Goal: Task Accomplishment & Management: Manage account settings

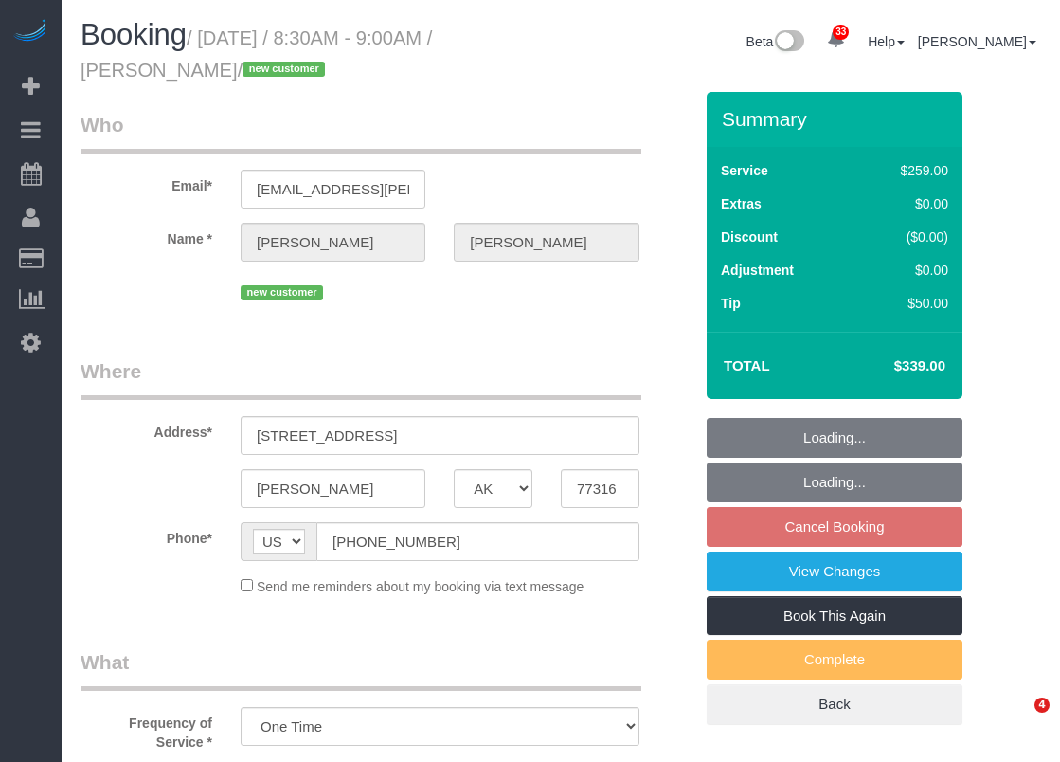
select select "[GEOGRAPHIC_DATA]"
select select "3"
select select "object:892"
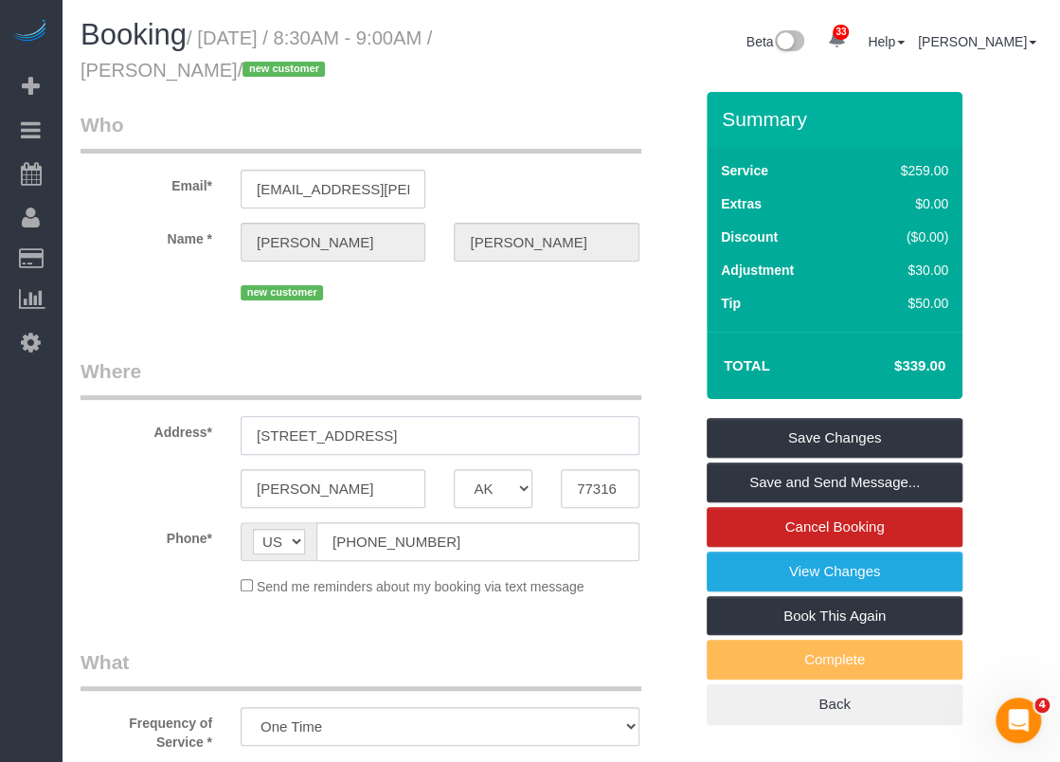
drag, startPoint x: 371, startPoint y: 437, endPoint x: 238, endPoint y: 437, distance: 132.7
click at [238, 437] on div "[STREET_ADDRESS]" at bounding box center [440, 435] width 427 height 39
click at [464, 550] on input "[PHONE_NUMBER]" at bounding box center [478, 541] width 323 height 39
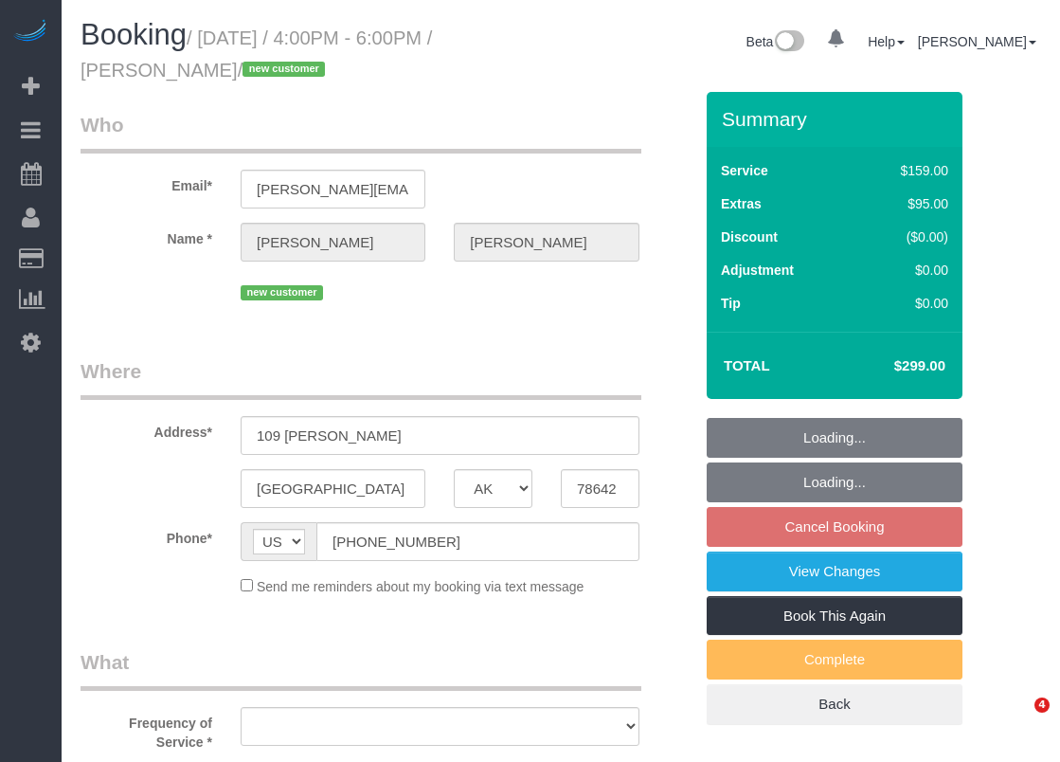
select select "[GEOGRAPHIC_DATA]"
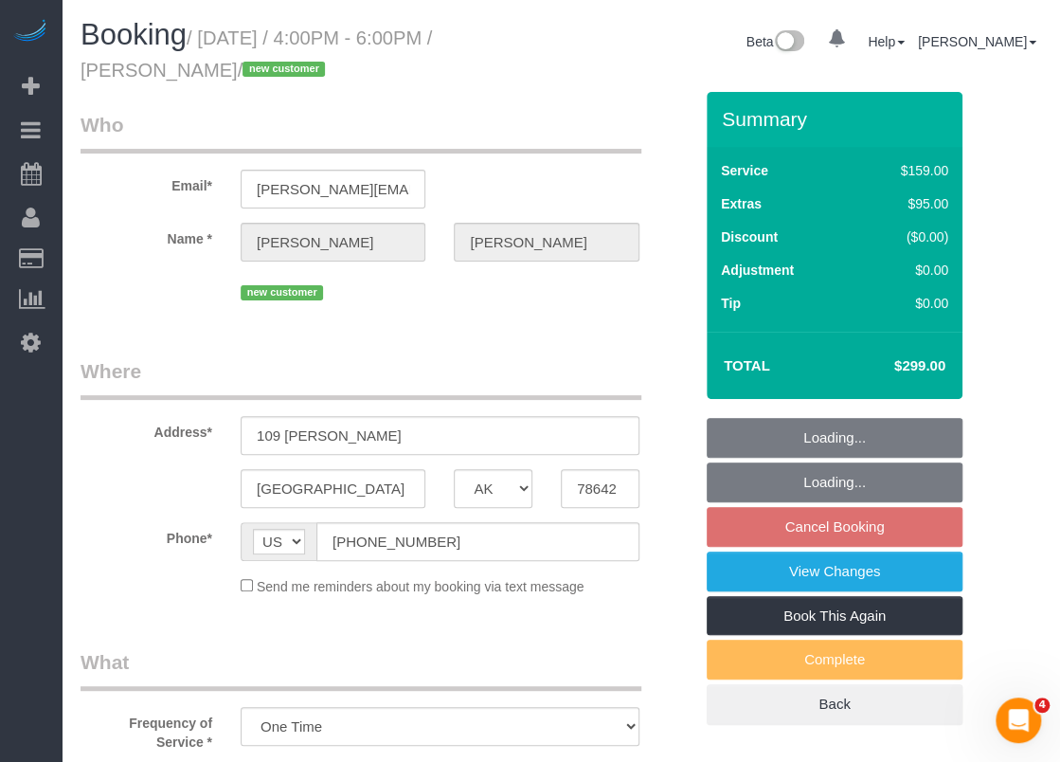
select select "object:889"
select select "3"
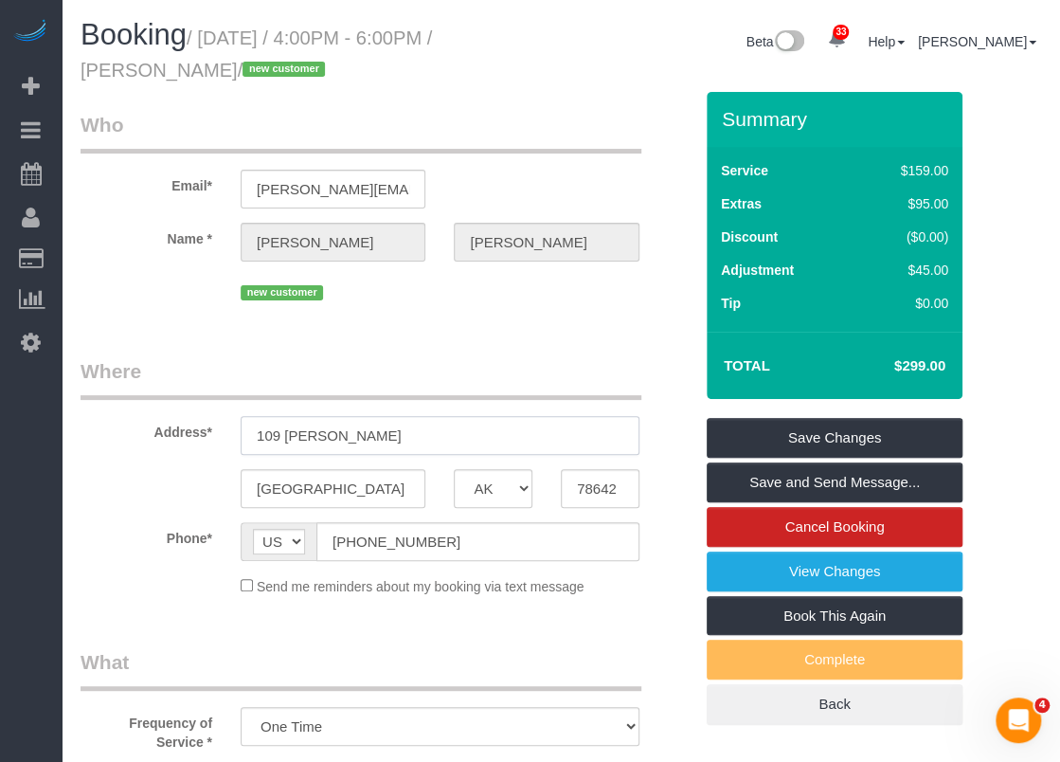
click at [407, 439] on input "109 Bryson Bend" at bounding box center [440, 435] width 399 height 39
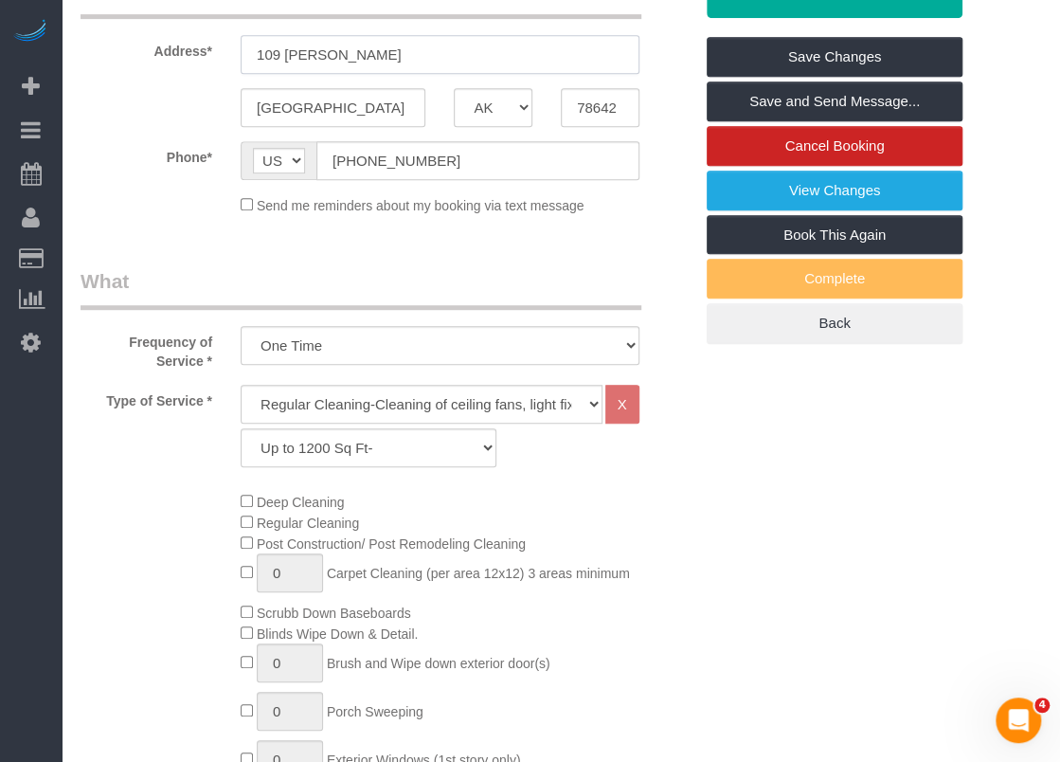
scroll to position [284, 0]
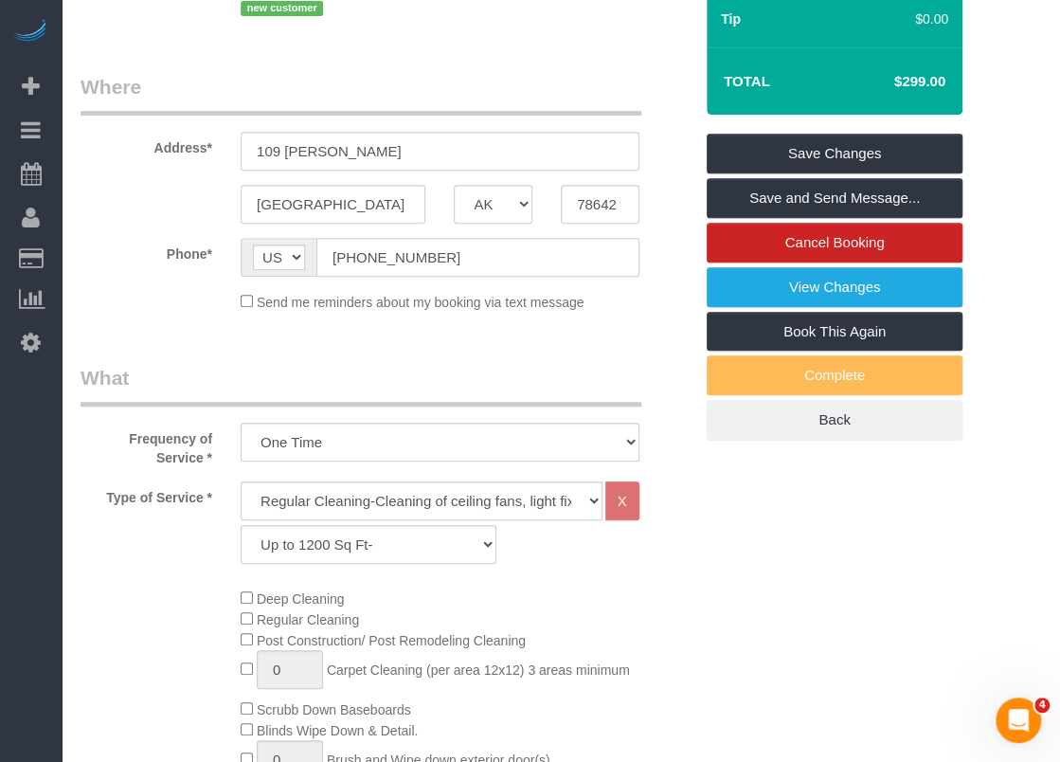
drag, startPoint x: 338, startPoint y: 245, endPoint x: 270, endPoint y: 235, distance: 68.9
click at [270, 235] on fieldset "Where Address* 109 Bryson Bend Liberty Hill AK AL AR AZ CA CO CT DC DE FL GA HI…" at bounding box center [387, 199] width 612 height 253
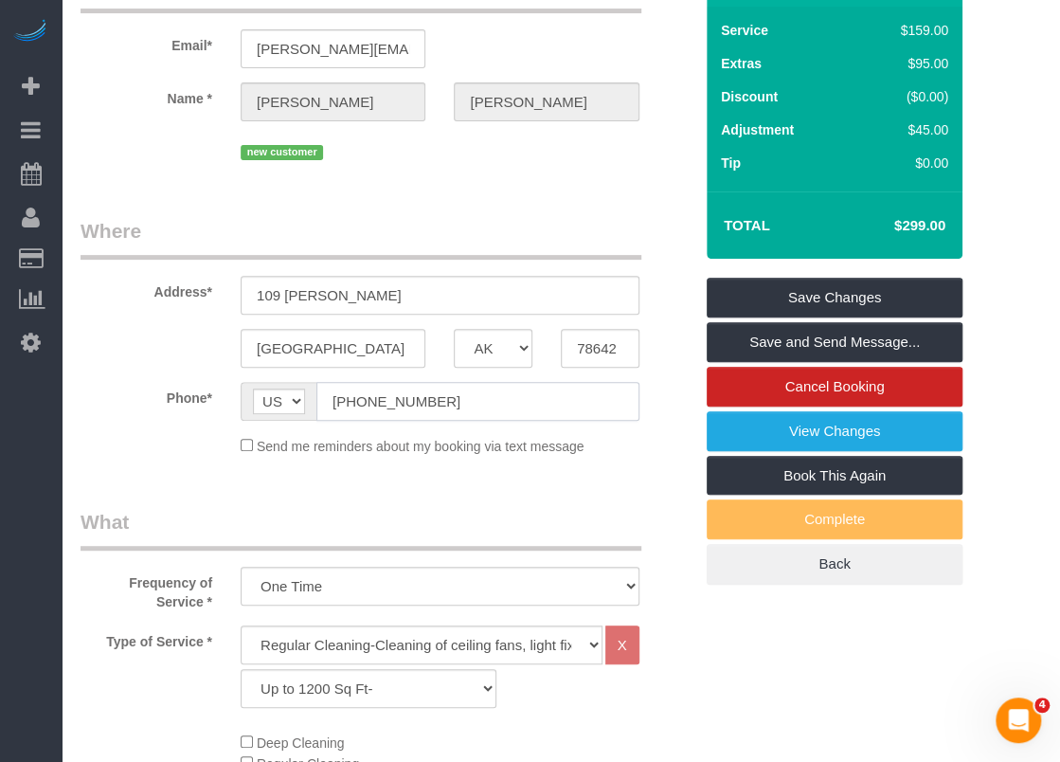
scroll to position [0, 0]
